Goal: Transaction & Acquisition: Subscribe to service/newsletter

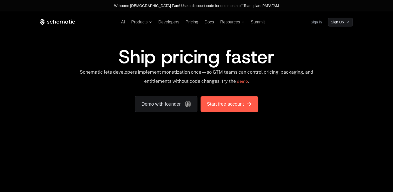
click at [219, 102] on span "Start free account" at bounding box center [225, 103] width 37 height 7
